Goal: Find contact information: Find contact information

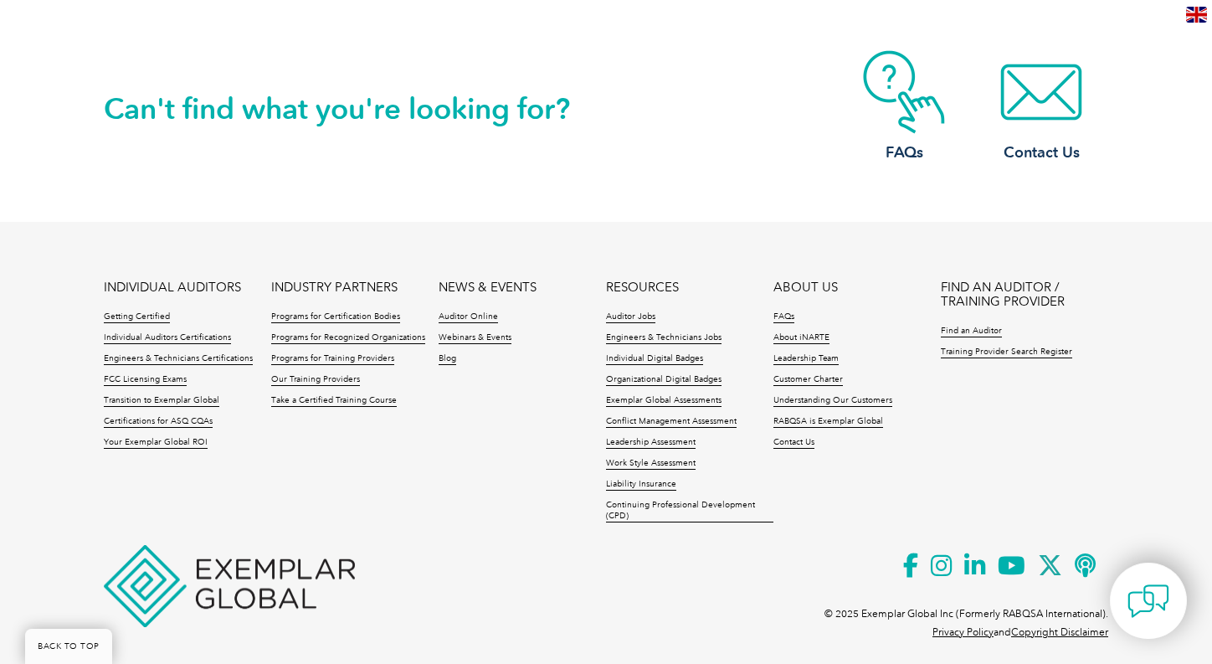
scroll to position [1630, 0]
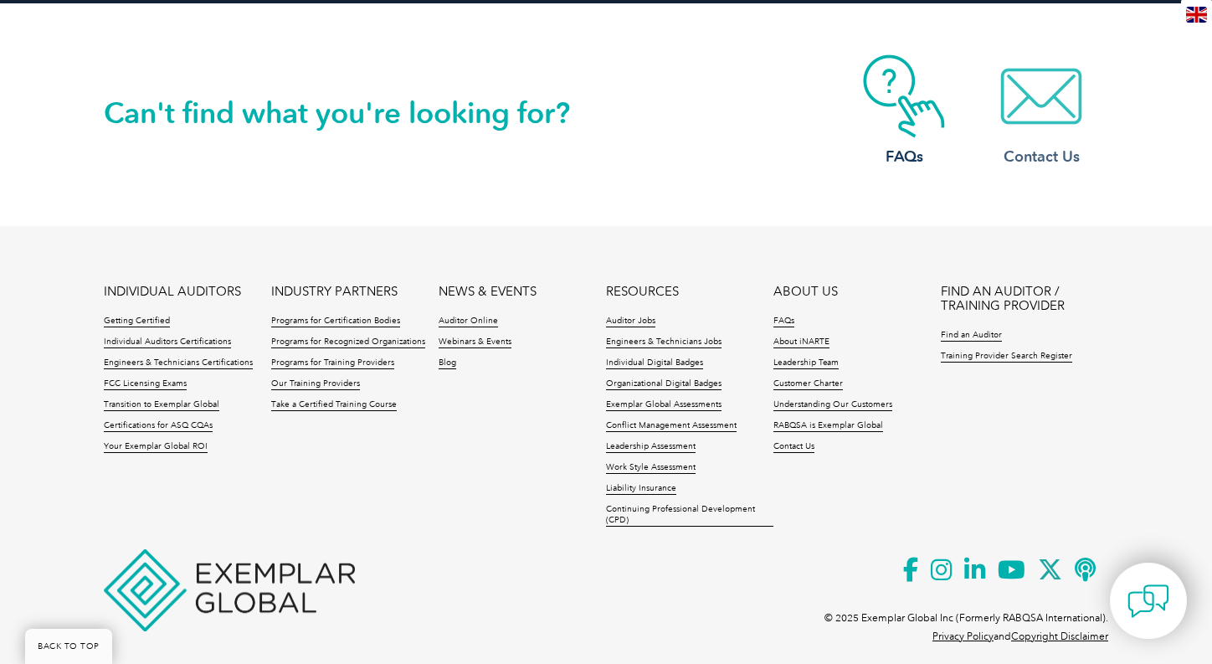
click at [1031, 86] on img at bounding box center [1041, 96] width 134 height 84
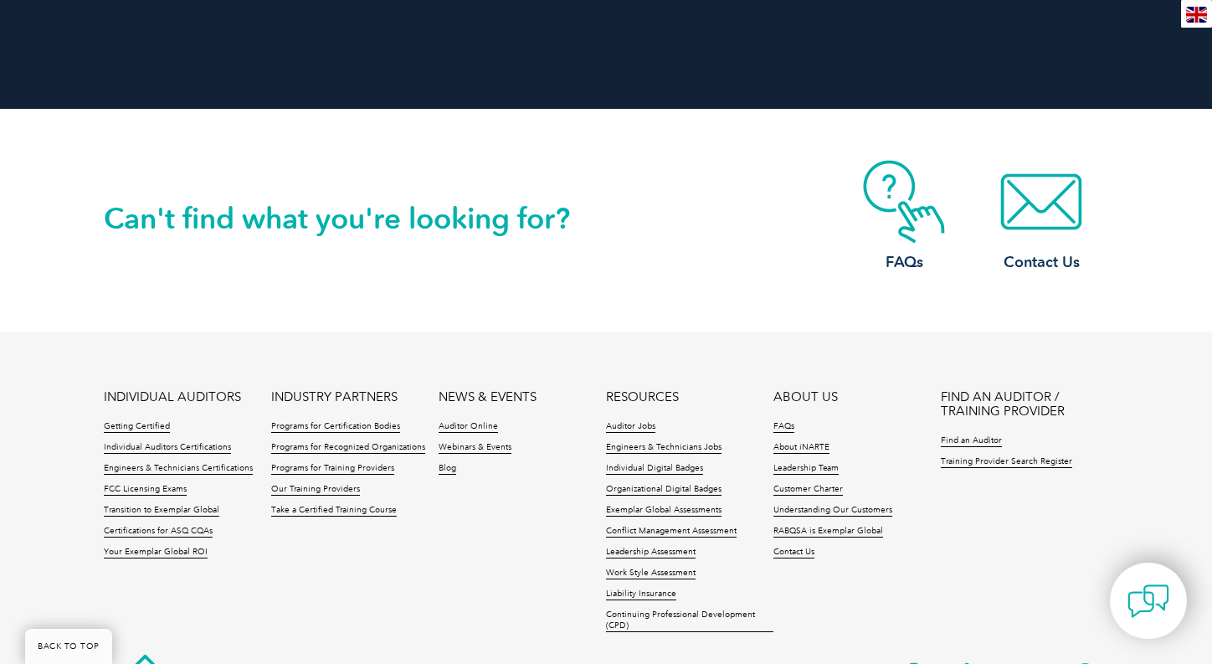
scroll to position [1545, 0]
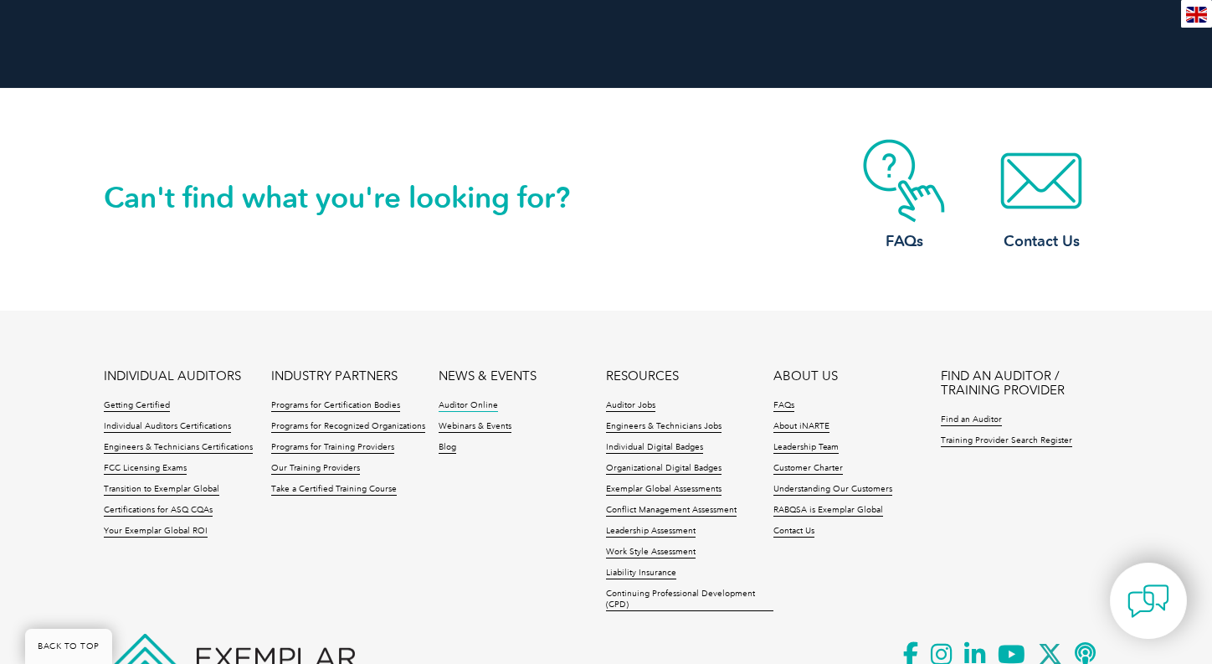
click at [467, 400] on link "Auditor Online" at bounding box center [468, 406] width 59 height 12
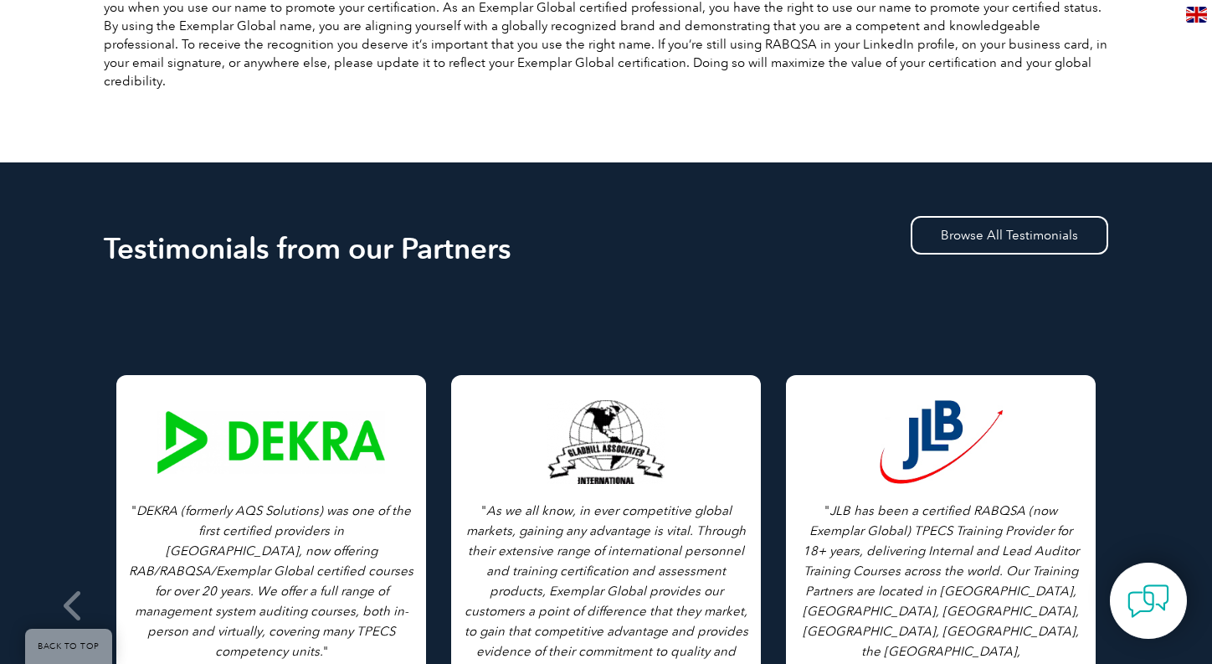
scroll to position [617, 0]
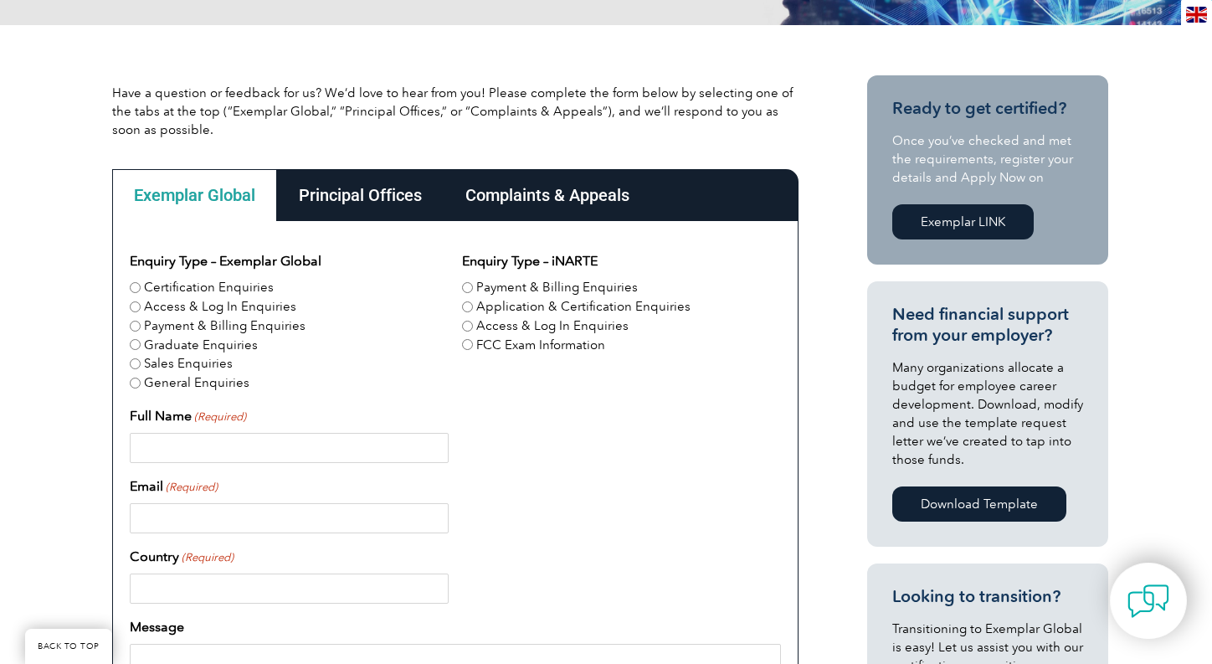
scroll to position [335, 0]
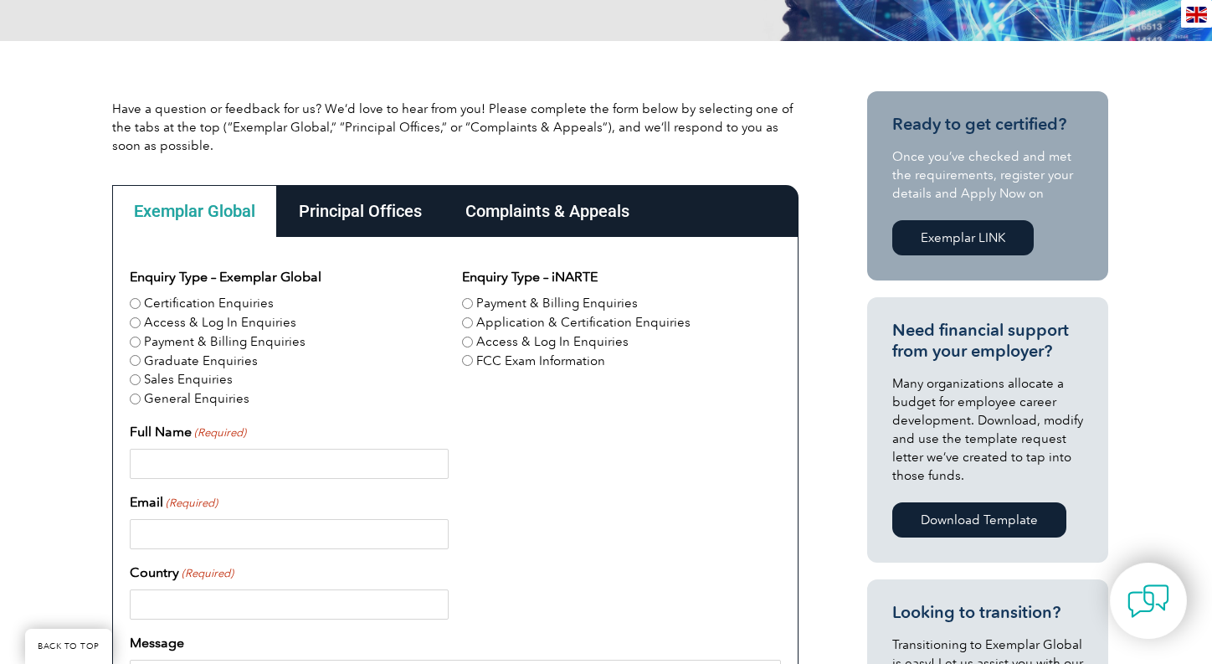
click at [360, 200] on div "Principal Offices" at bounding box center [360, 211] width 167 height 52
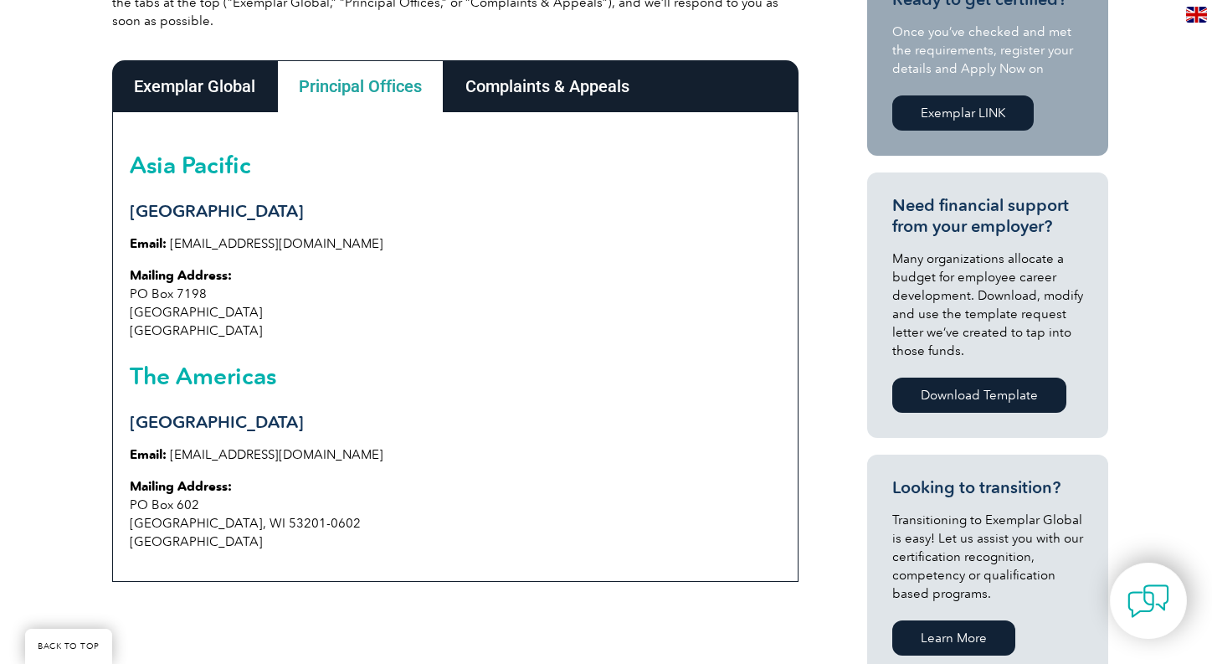
scroll to position [460, 0]
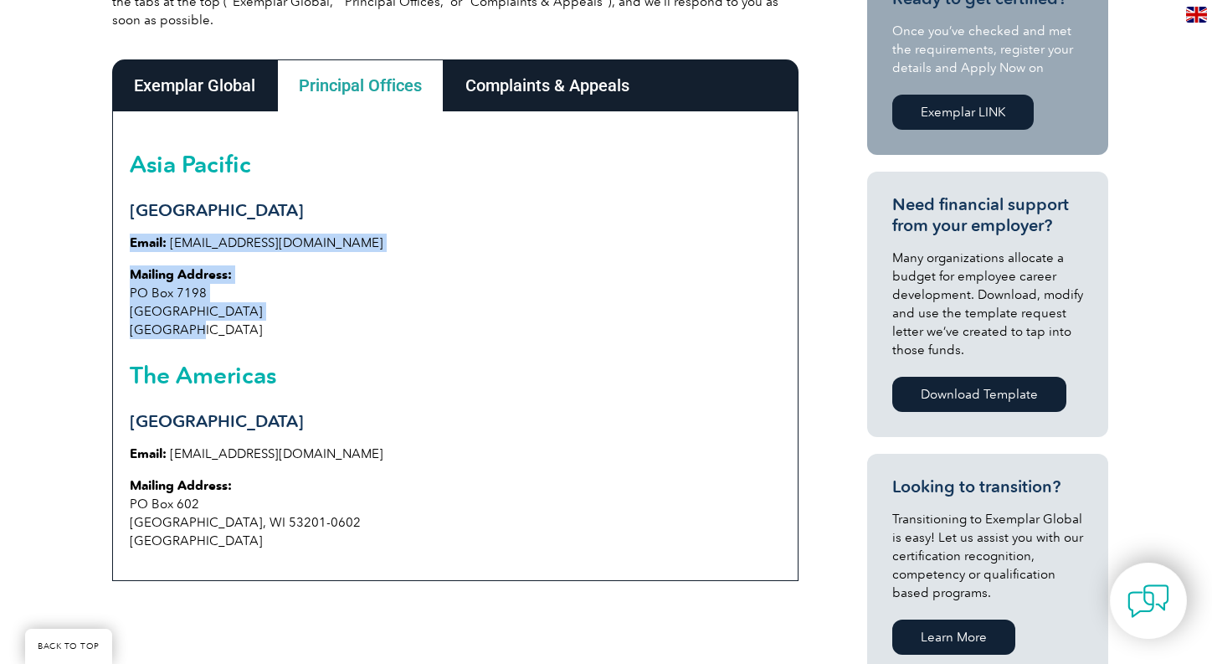
drag, startPoint x: 130, startPoint y: 238, endPoint x: 192, endPoint y: 326, distance: 108.2
click at [192, 326] on div "Asia Pacific Sydney Email: info@exemplarglobal.org Mailing Address: PO Box 7198…" at bounding box center [455, 346] width 686 height 470
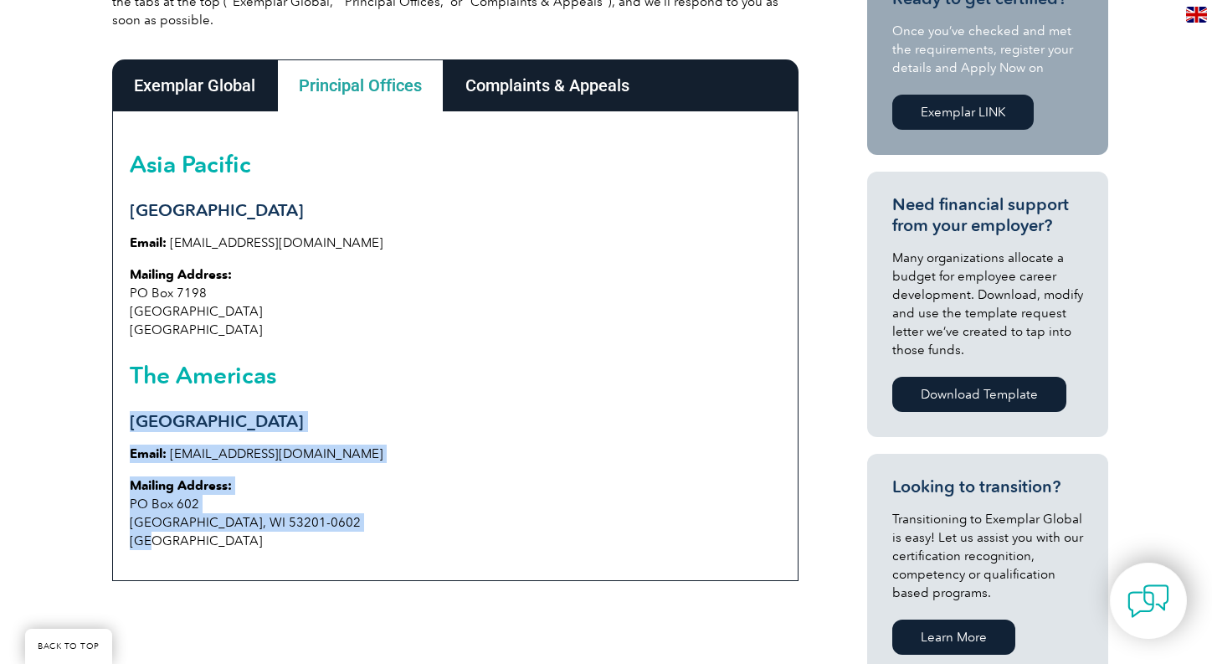
drag, startPoint x: 129, startPoint y: 418, endPoint x: 173, endPoint y: 536, distance: 125.3
click at [173, 536] on div "Asia Pacific Sydney Email: info@exemplarglobal.org Mailing Address: PO Box 7198…" at bounding box center [455, 346] width 686 height 470
copy div "Milwaukee Email: info@exemplarglobal.org Mailing Address: PO Box 602 Milwaukee,…"
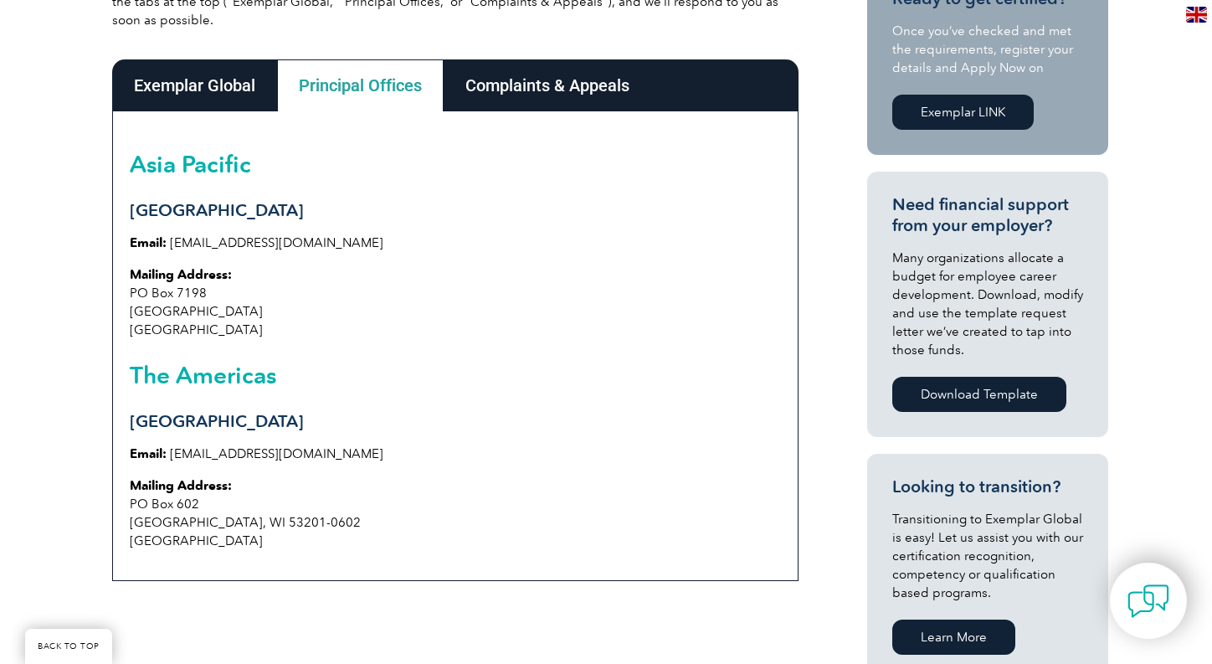
click at [607, 285] on p "Mailing Address: PO Box 7198 Penrith South NSW 2750 Australia" at bounding box center [455, 302] width 651 height 74
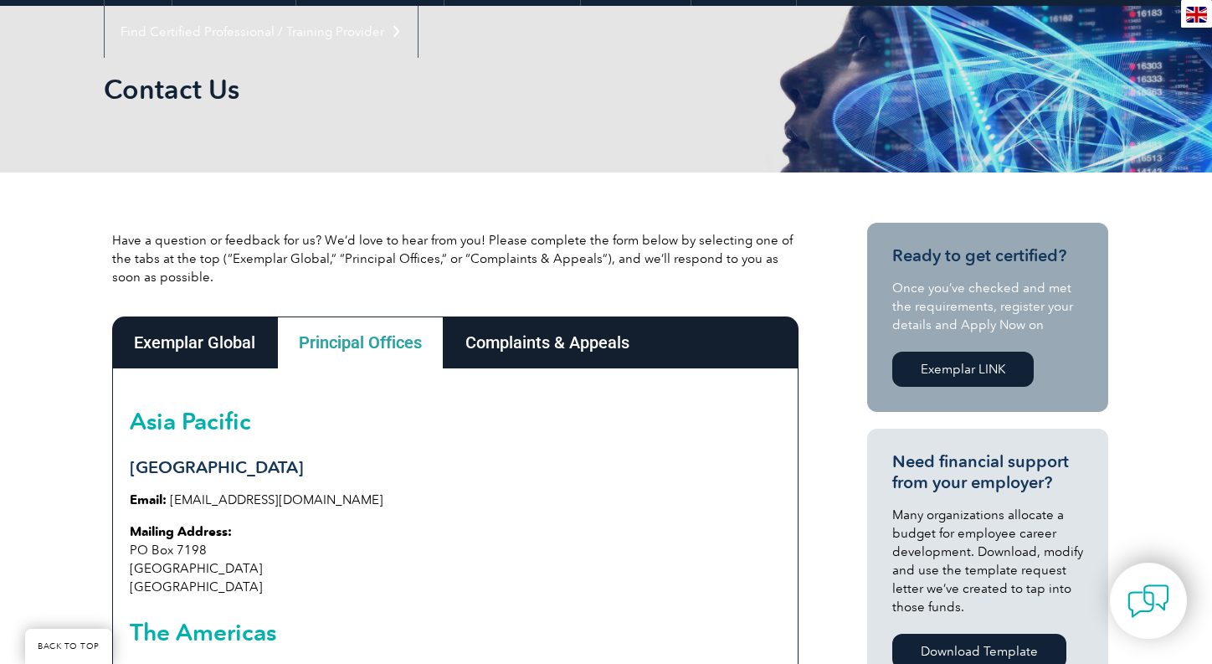
scroll to position [188, 0]
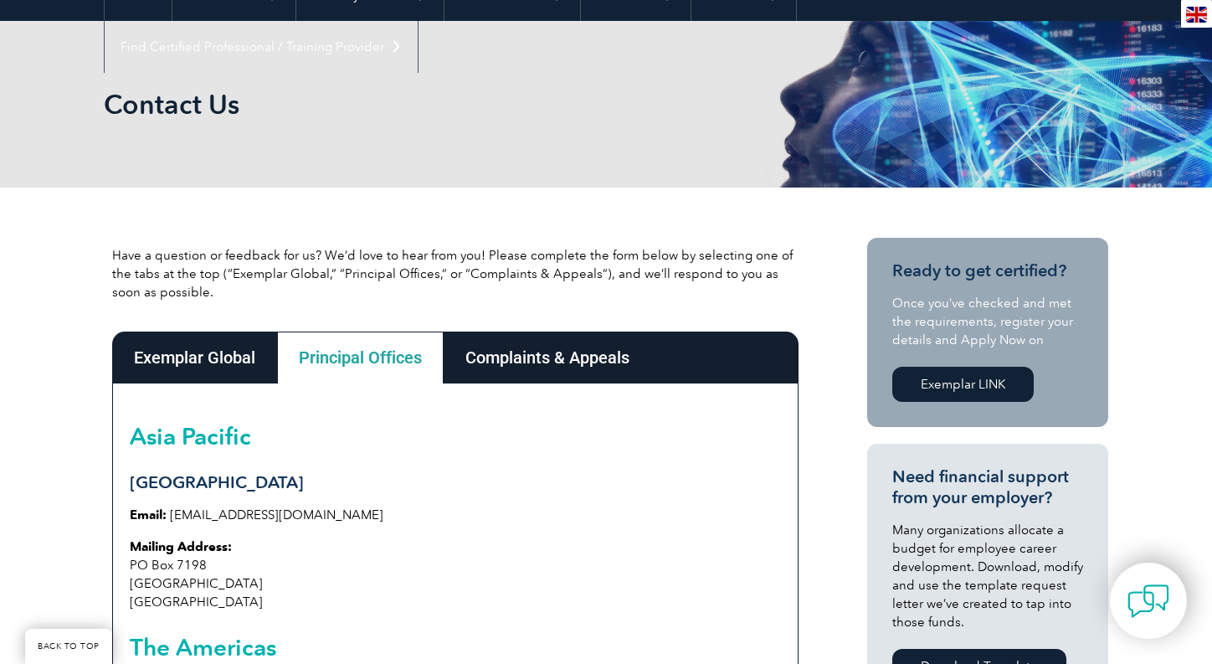
click at [199, 346] on div "Exemplar Global" at bounding box center [194, 357] width 165 height 52
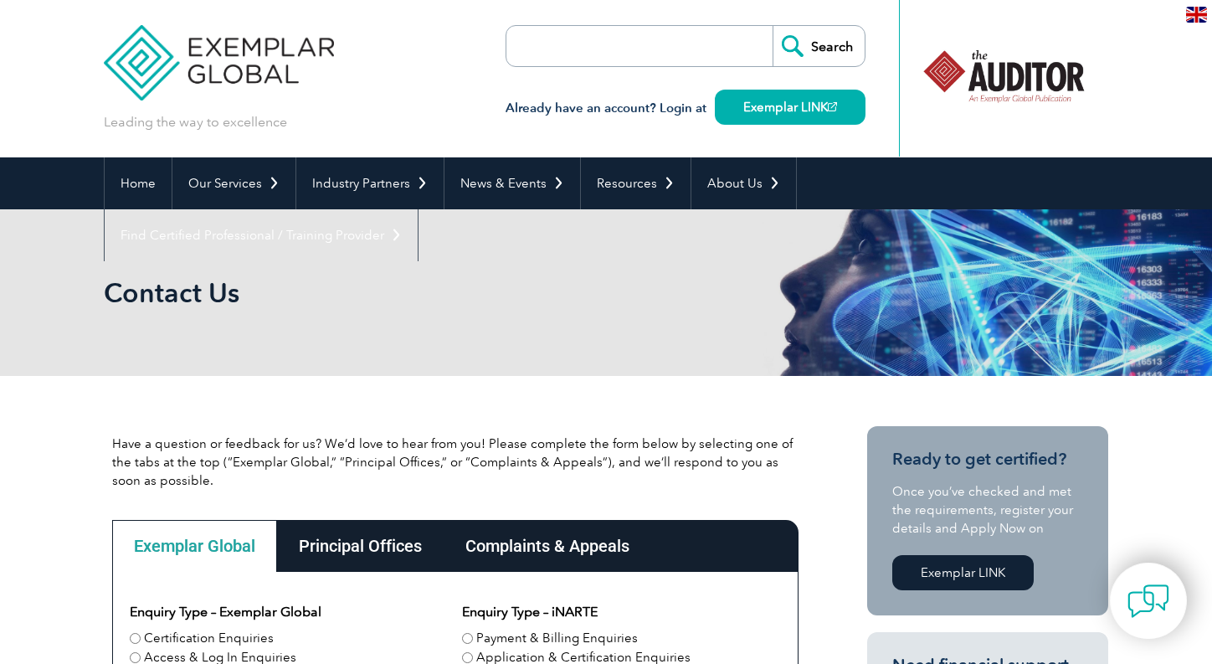
scroll to position [0, 0]
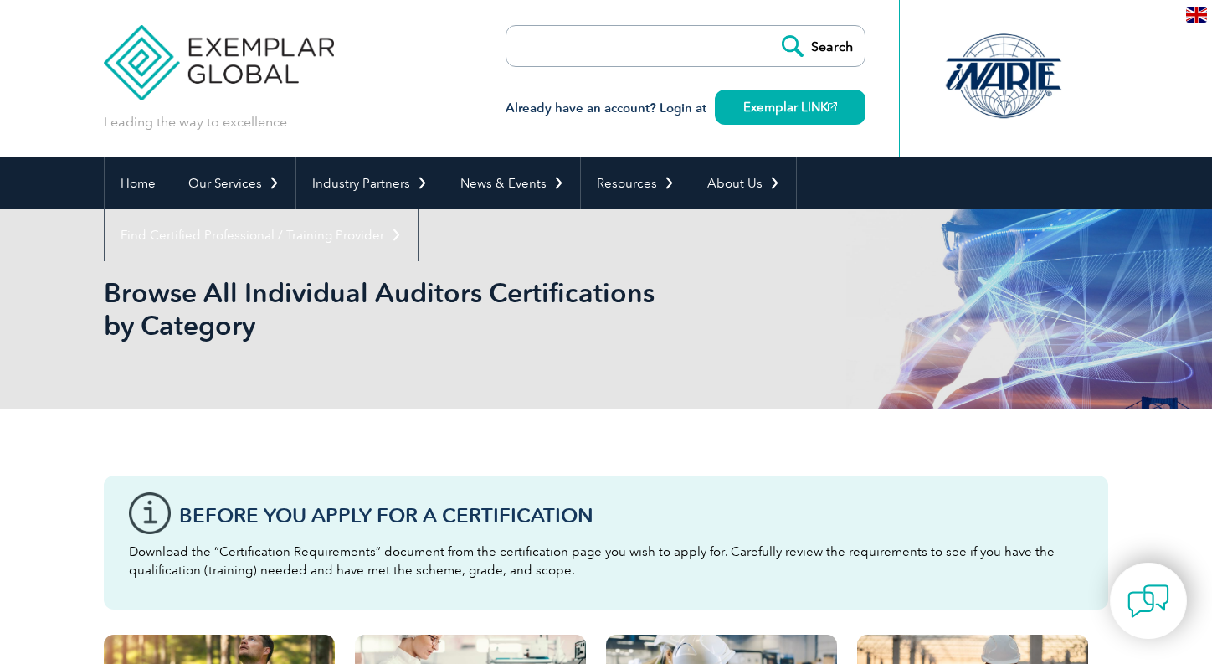
scroll to position [19, 0]
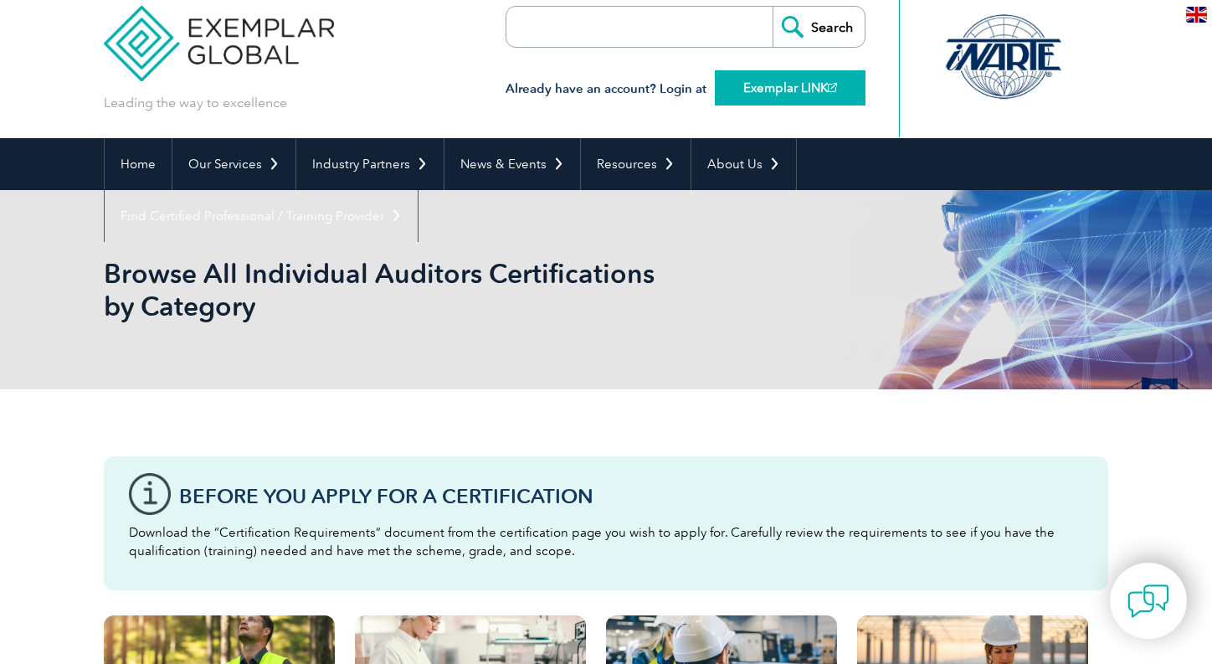
click at [742, 87] on link "Exemplar LINK" at bounding box center [790, 87] width 151 height 35
click at [801, 90] on link "Exemplar LINK" at bounding box center [790, 87] width 151 height 35
